Goal: Information Seeking & Learning: Find contact information

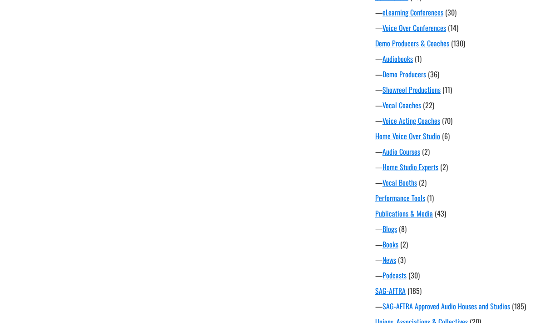
scroll to position [535, 0]
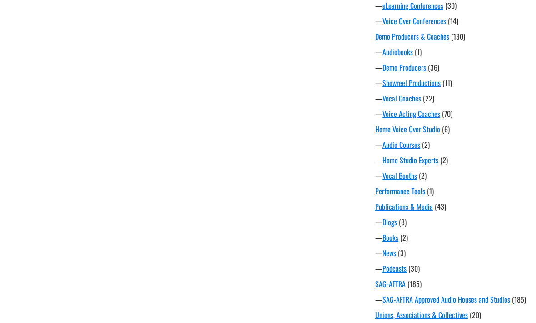
click at [429, 118] on link "Voice Acting Coaches" at bounding box center [412, 113] width 58 height 11
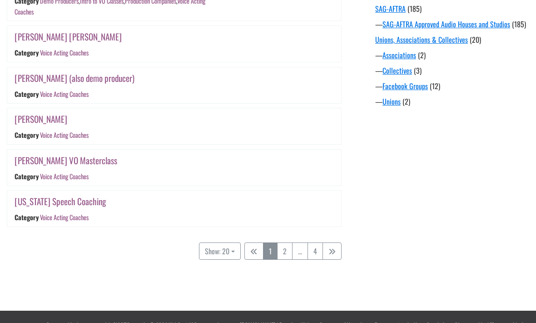
scroll to position [810, 0]
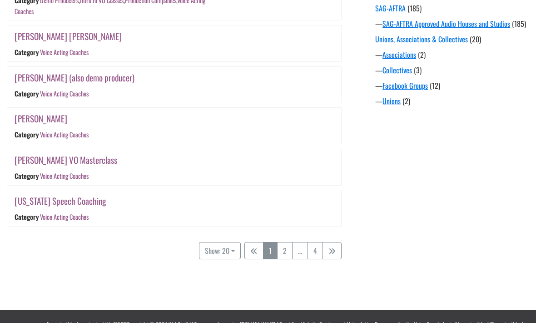
click at [287, 244] on link "2" at bounding box center [284, 250] width 15 height 17
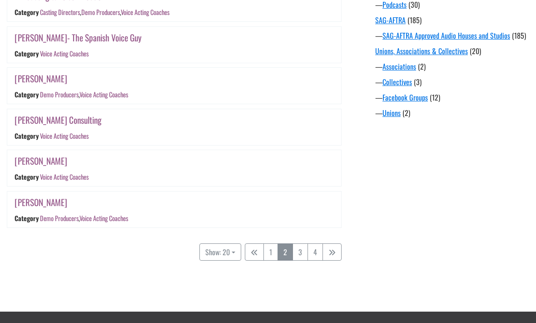
scroll to position [799, 0]
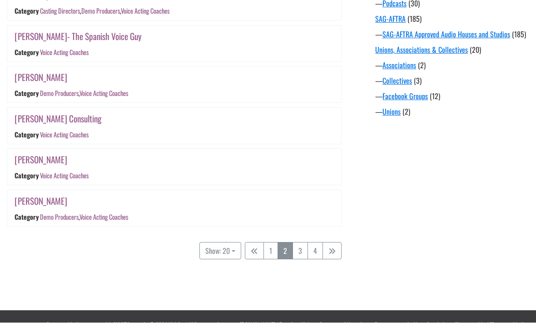
click at [301, 244] on link "3" at bounding box center [300, 250] width 15 height 17
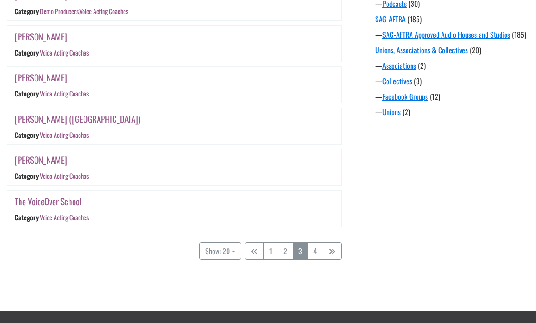
scroll to position [799, 0]
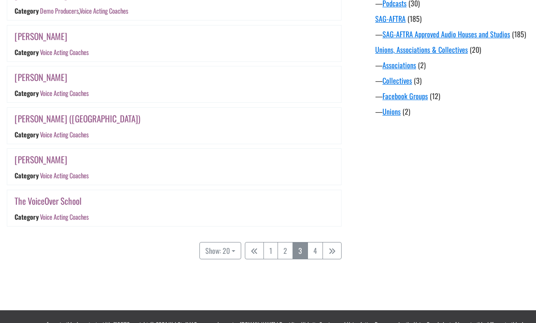
click at [35, 160] on link "Terry Daniel" at bounding box center [41, 159] width 53 height 13
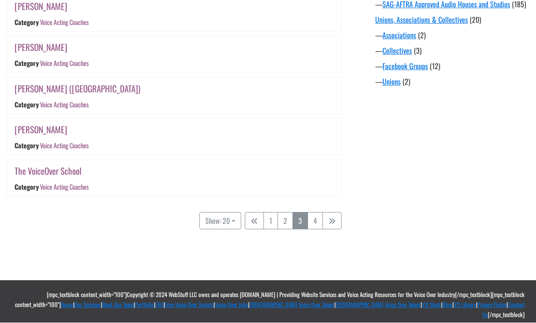
click at [313, 216] on link "4" at bounding box center [315, 220] width 15 height 17
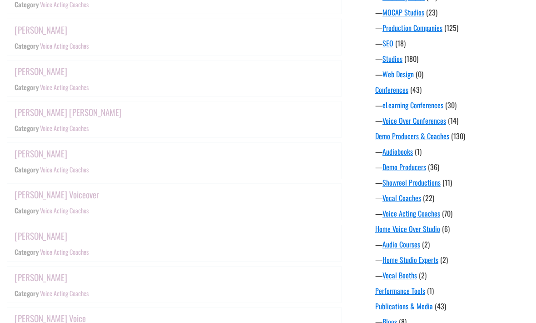
scroll to position [178, 0]
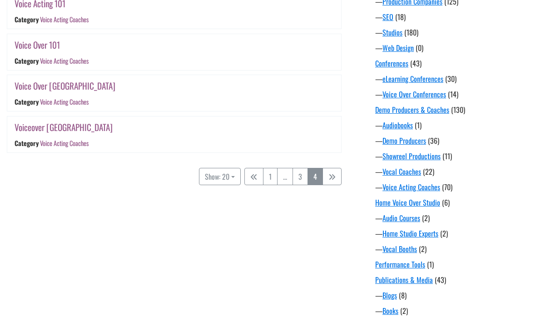
scroll to position [461, 0]
click at [45, 103] on link "Voice Acting Coaches" at bounding box center [64, 102] width 49 height 10
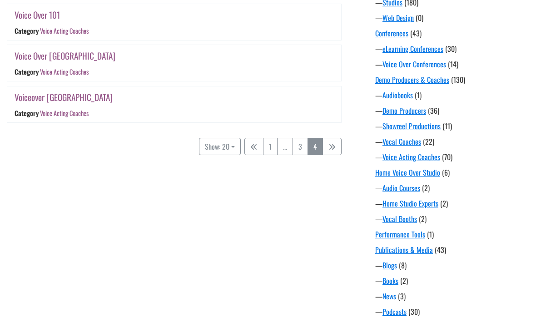
scroll to position [491, 0]
click at [58, 51] on link "Voice Over [GEOGRAPHIC_DATA]" at bounding box center [65, 55] width 101 height 13
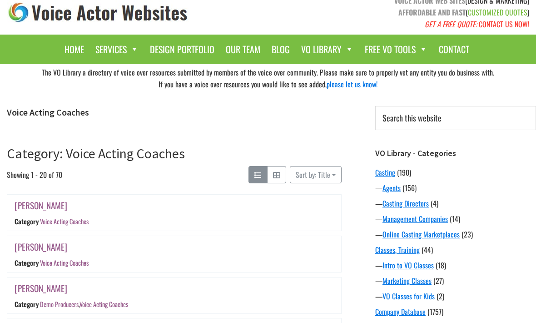
scroll to position [8, 0]
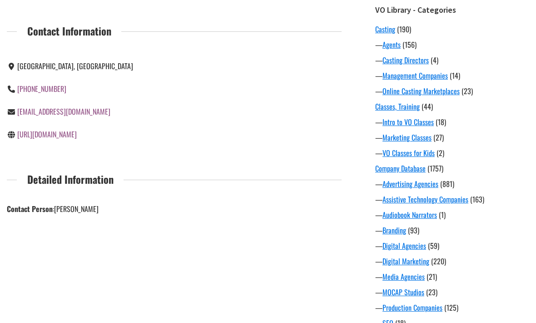
scroll to position [156, 0]
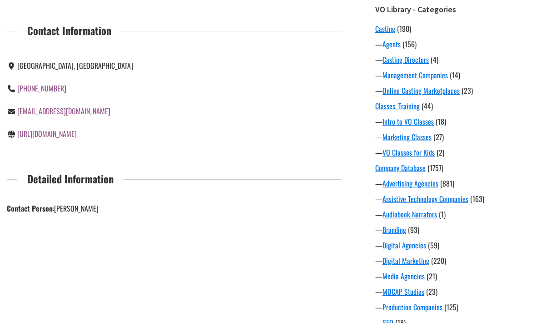
click at [73, 136] on link "[URL][DOMAIN_NAME]" at bounding box center [47, 133] width 60 height 11
